Goal: Task Accomplishment & Management: Use online tool/utility

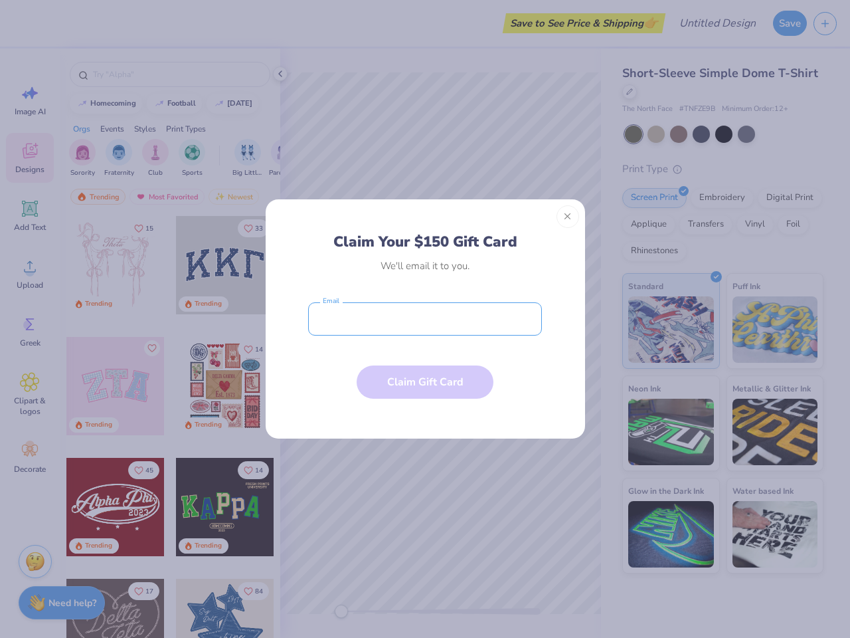
click at [425, 319] on input "email" at bounding box center [425, 318] width 234 height 33
click at [568, 217] on button "Close" at bounding box center [568, 216] width 23 height 23
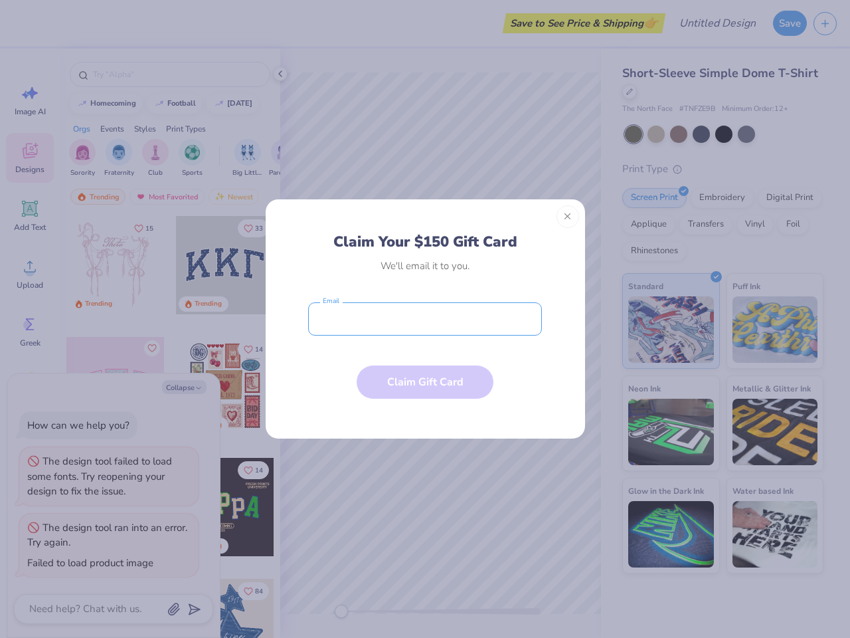
type textarea "x"
